Goal: Task Accomplishment & Management: Use online tool/utility

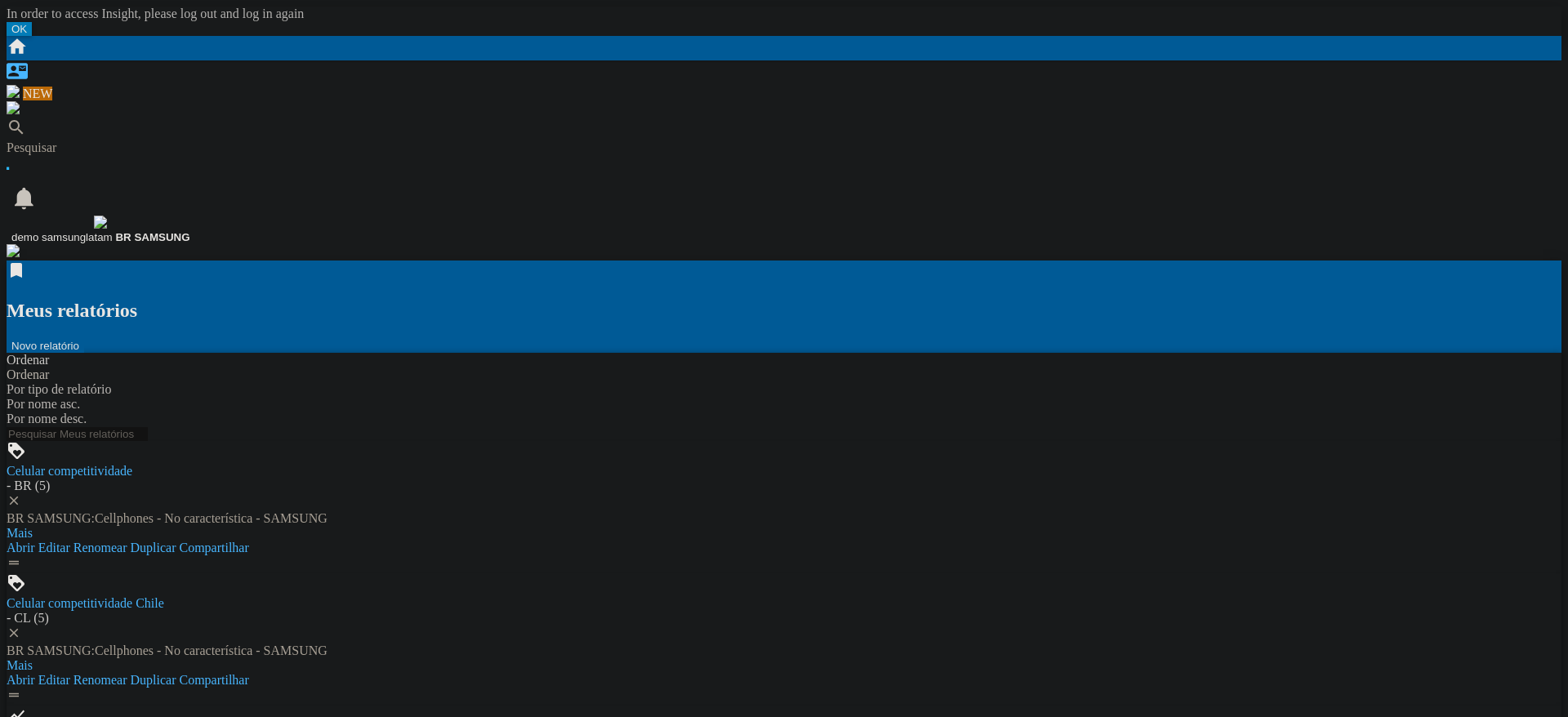
click at [113, 231] on span "demo samsunglatam" at bounding box center [62, 237] width 101 height 12
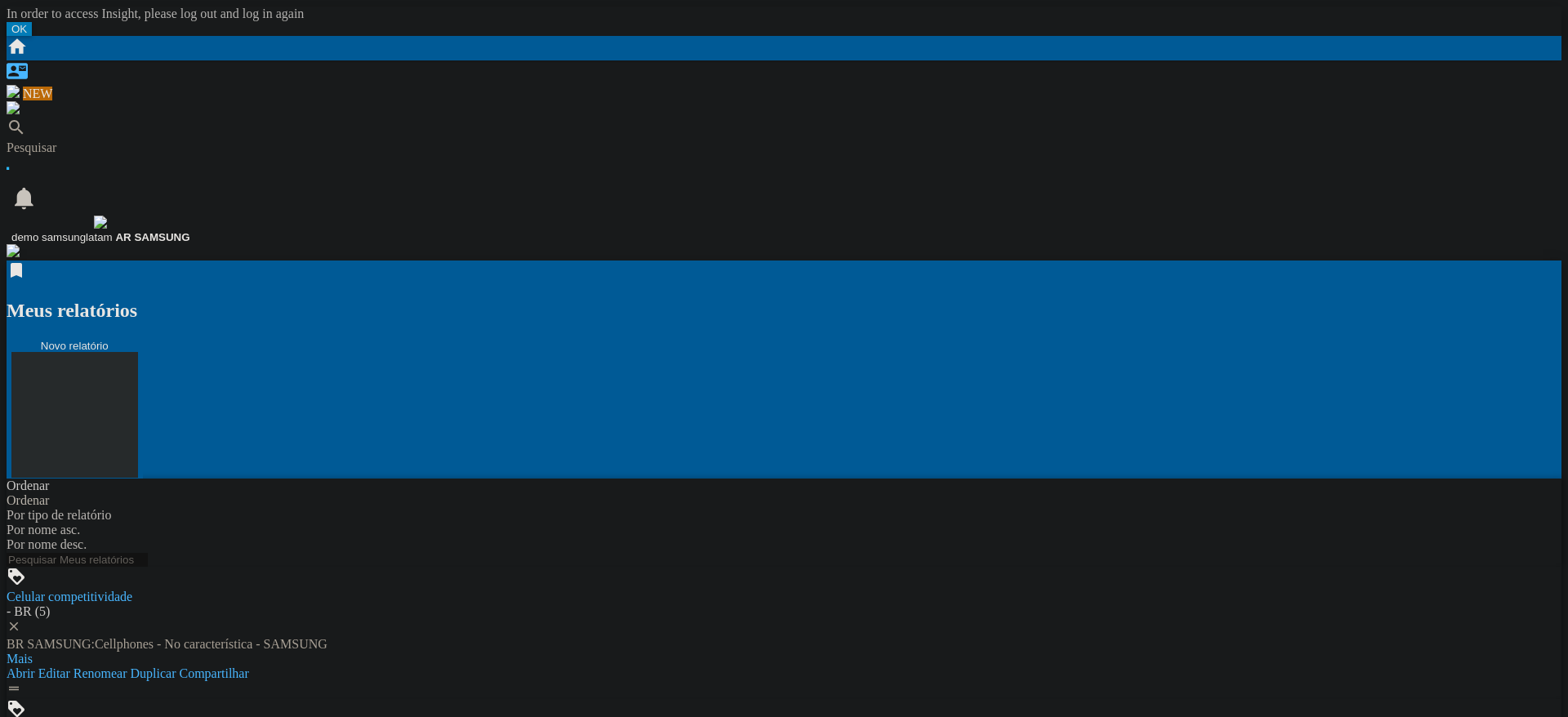
click at [143, 339] on button "Novo relatório" at bounding box center [75, 408] width 137 height 140
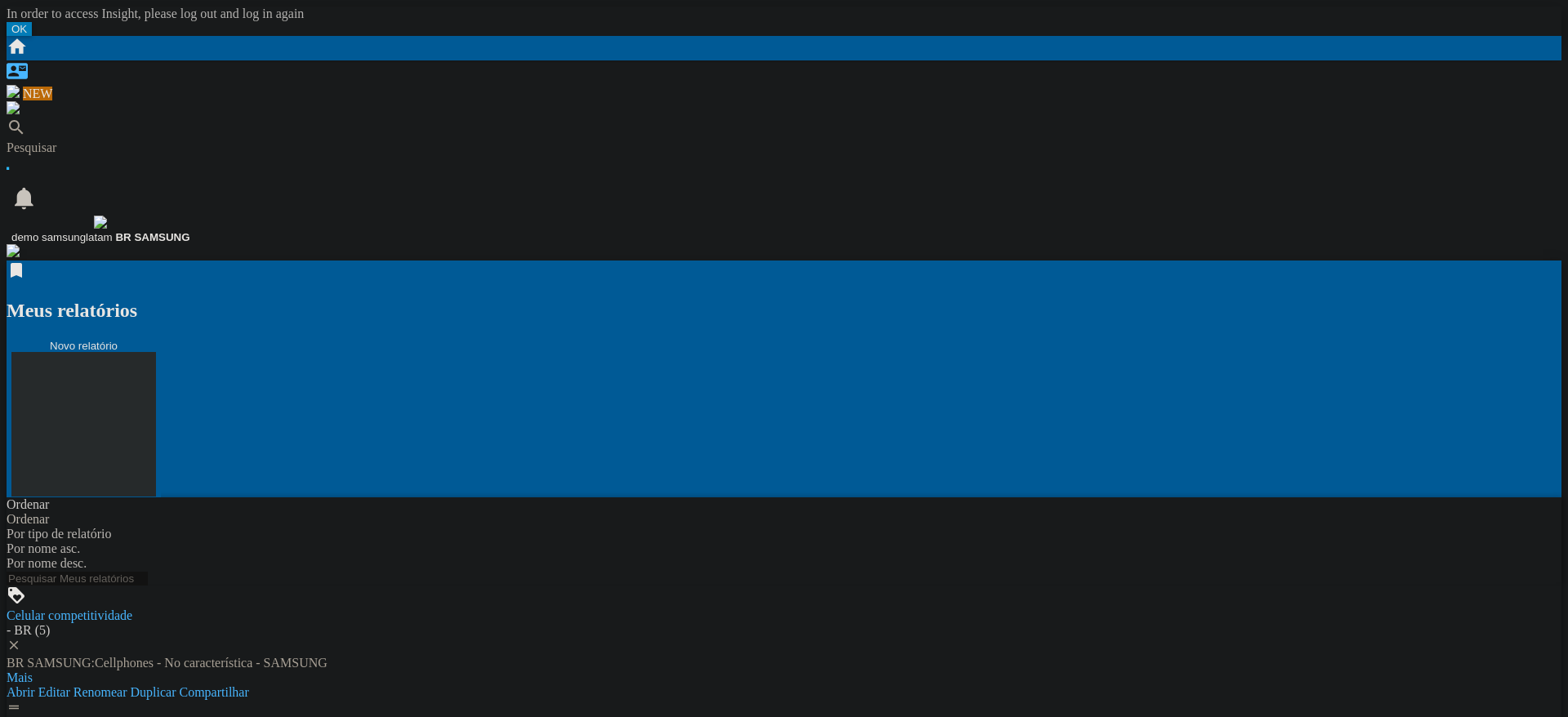
click at [161, 339] on button "Novo relatório" at bounding box center [83, 418] width 154 height 158
